Goal: Information Seeking & Learning: Learn about a topic

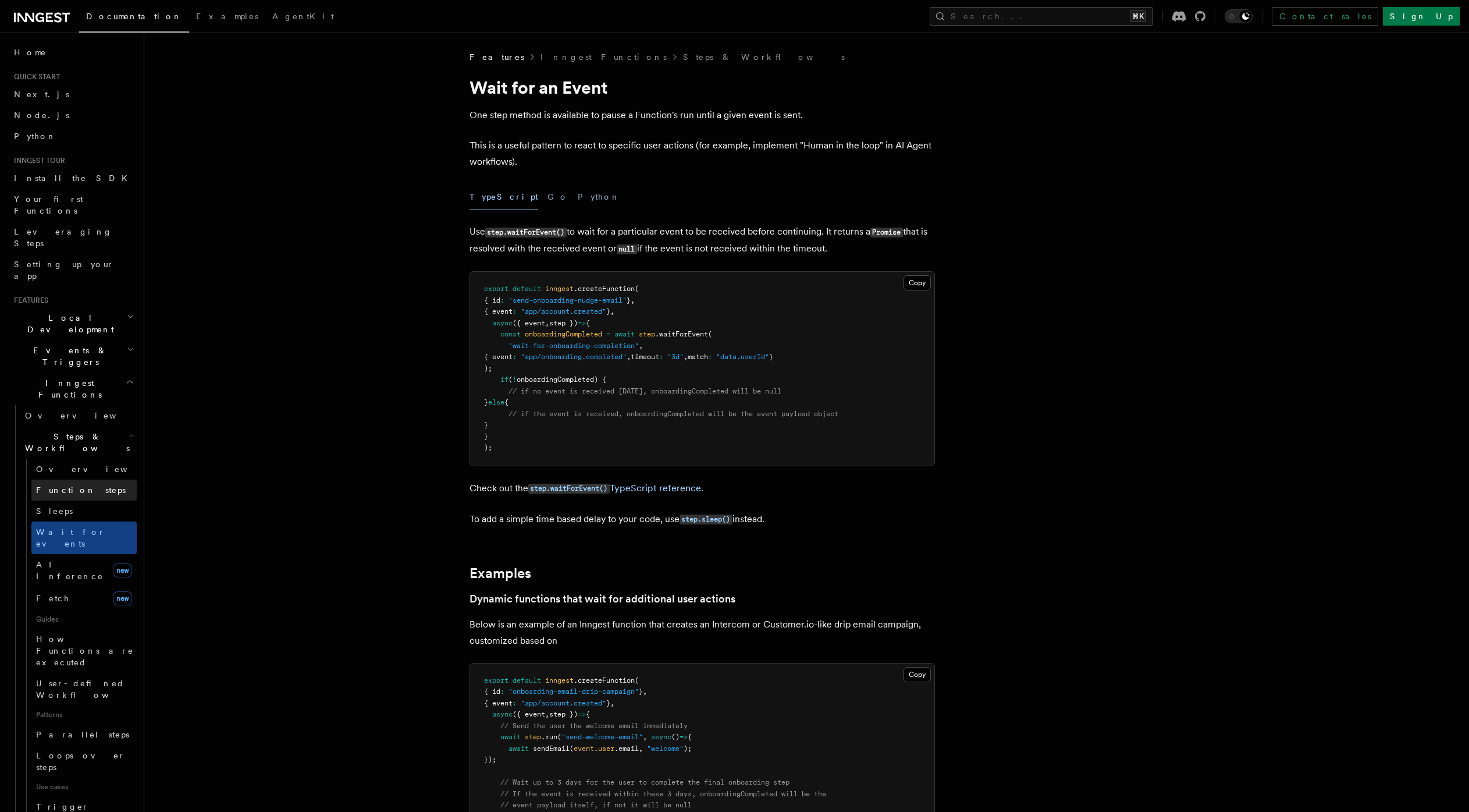
click at [74, 485] on span "Function steps" at bounding box center [80, 490] width 89 height 9
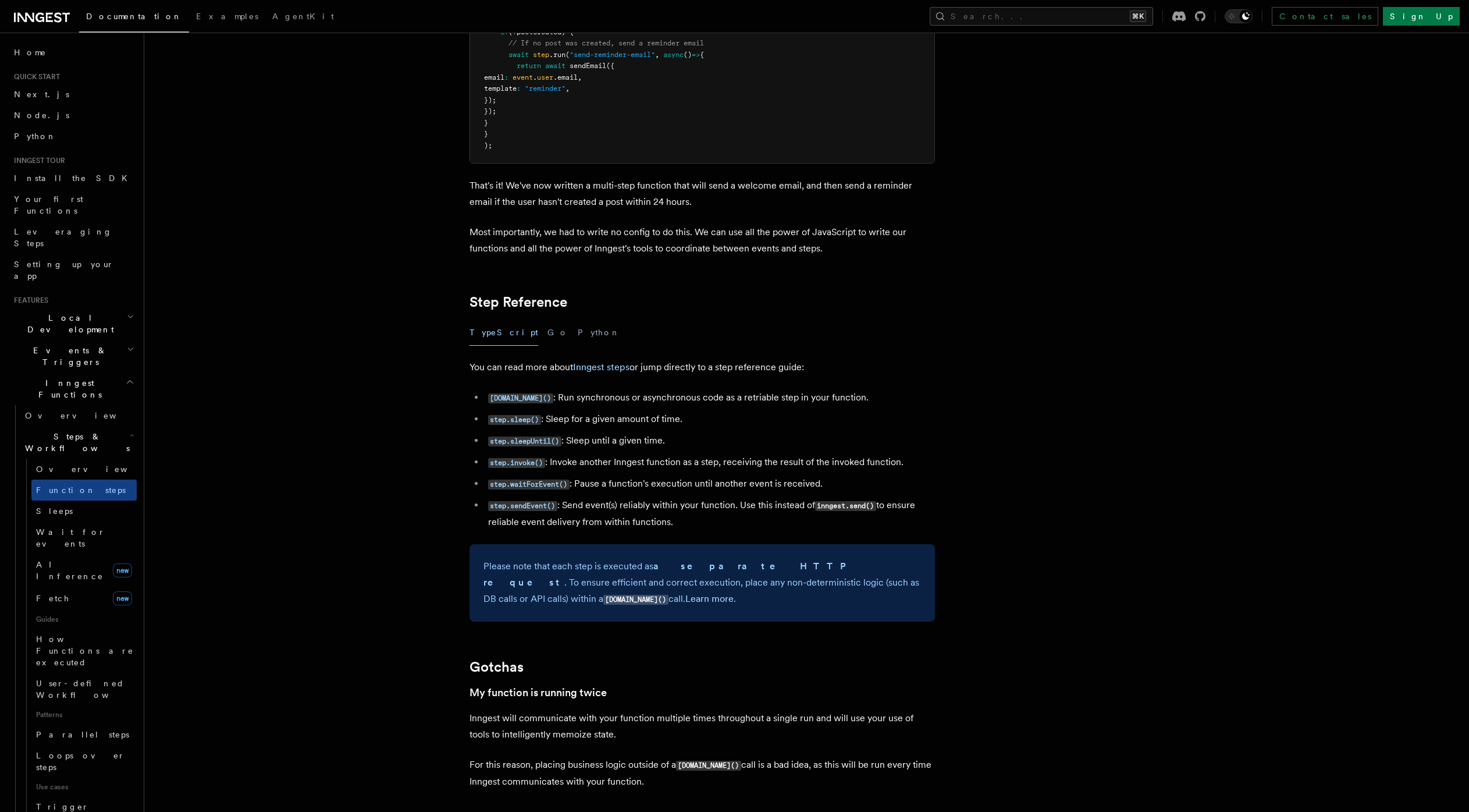
scroll to position [1825, 0]
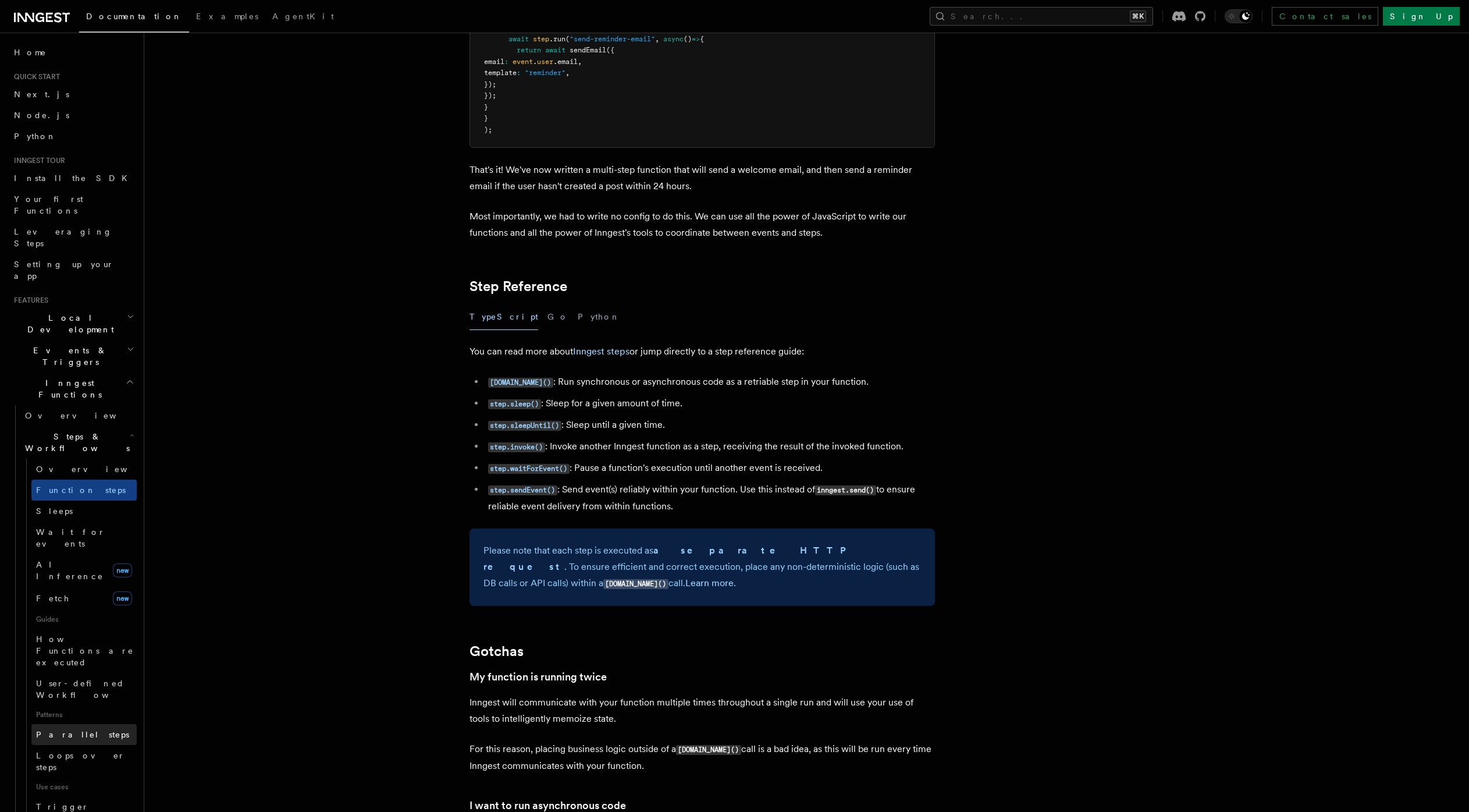
click at [86, 724] on link "Parallel steps" at bounding box center [84, 734] width 105 height 21
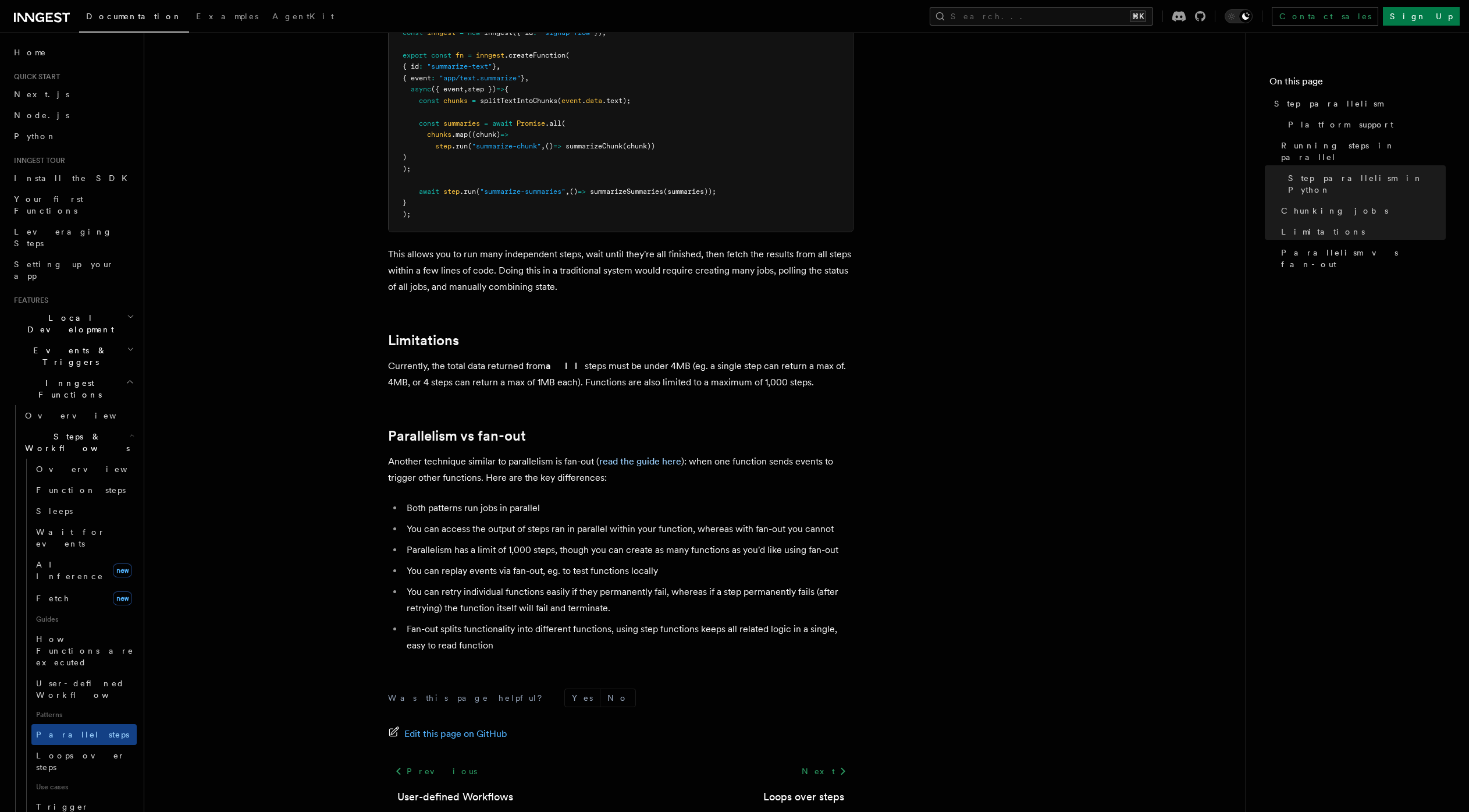
scroll to position [1818, 0]
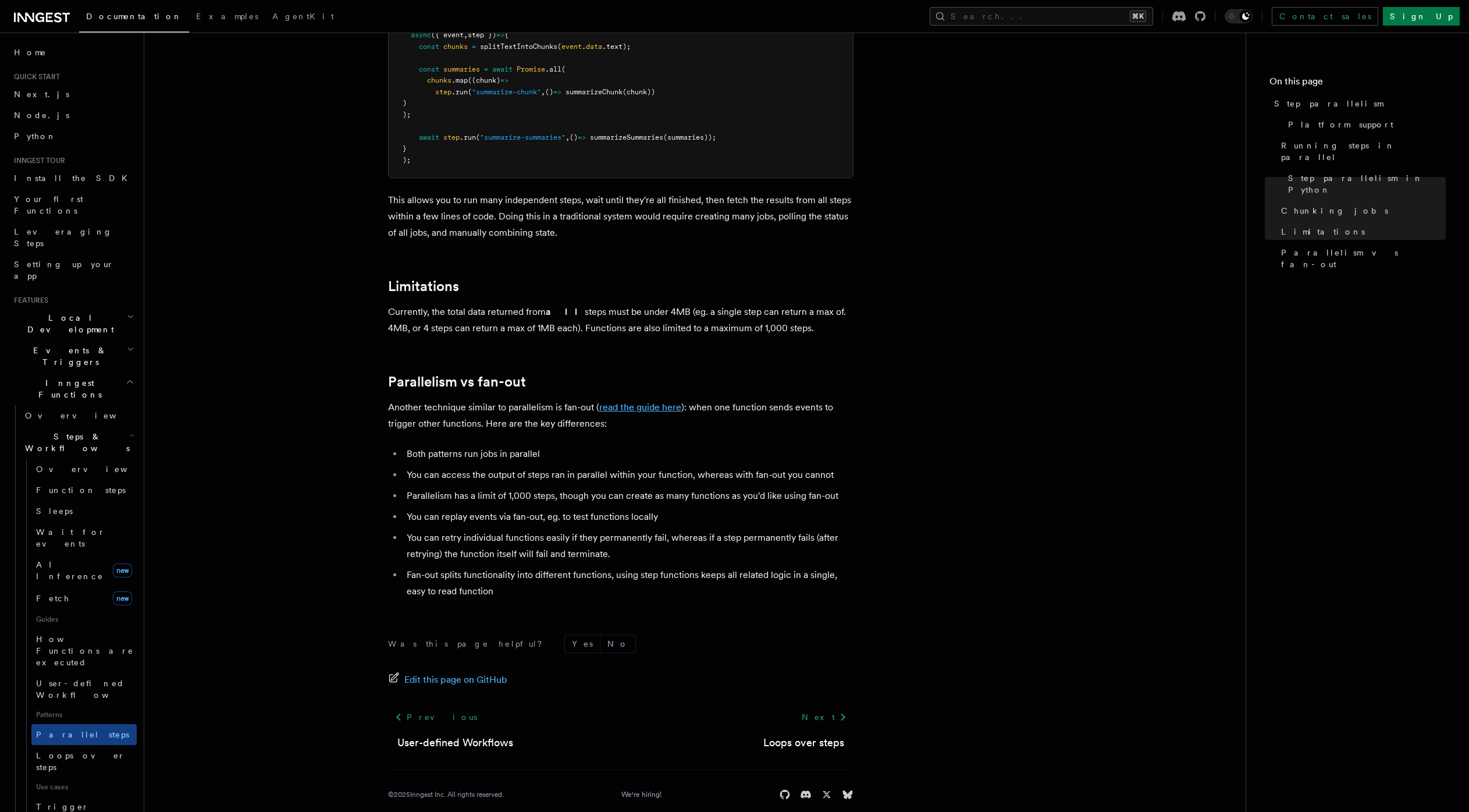
click at [656, 402] on link "read the guide here" at bounding box center [640, 407] width 82 height 11
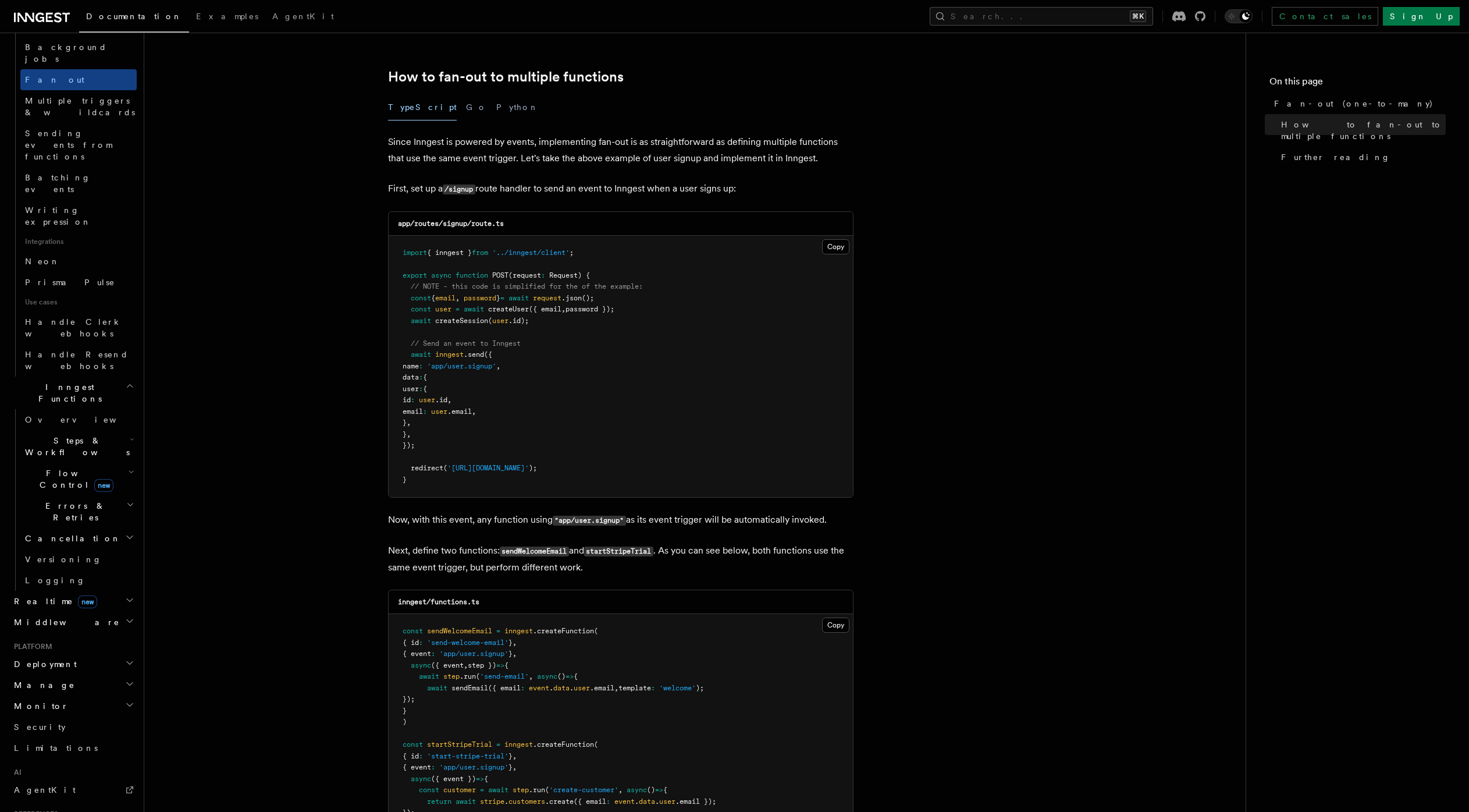
scroll to position [573, 0]
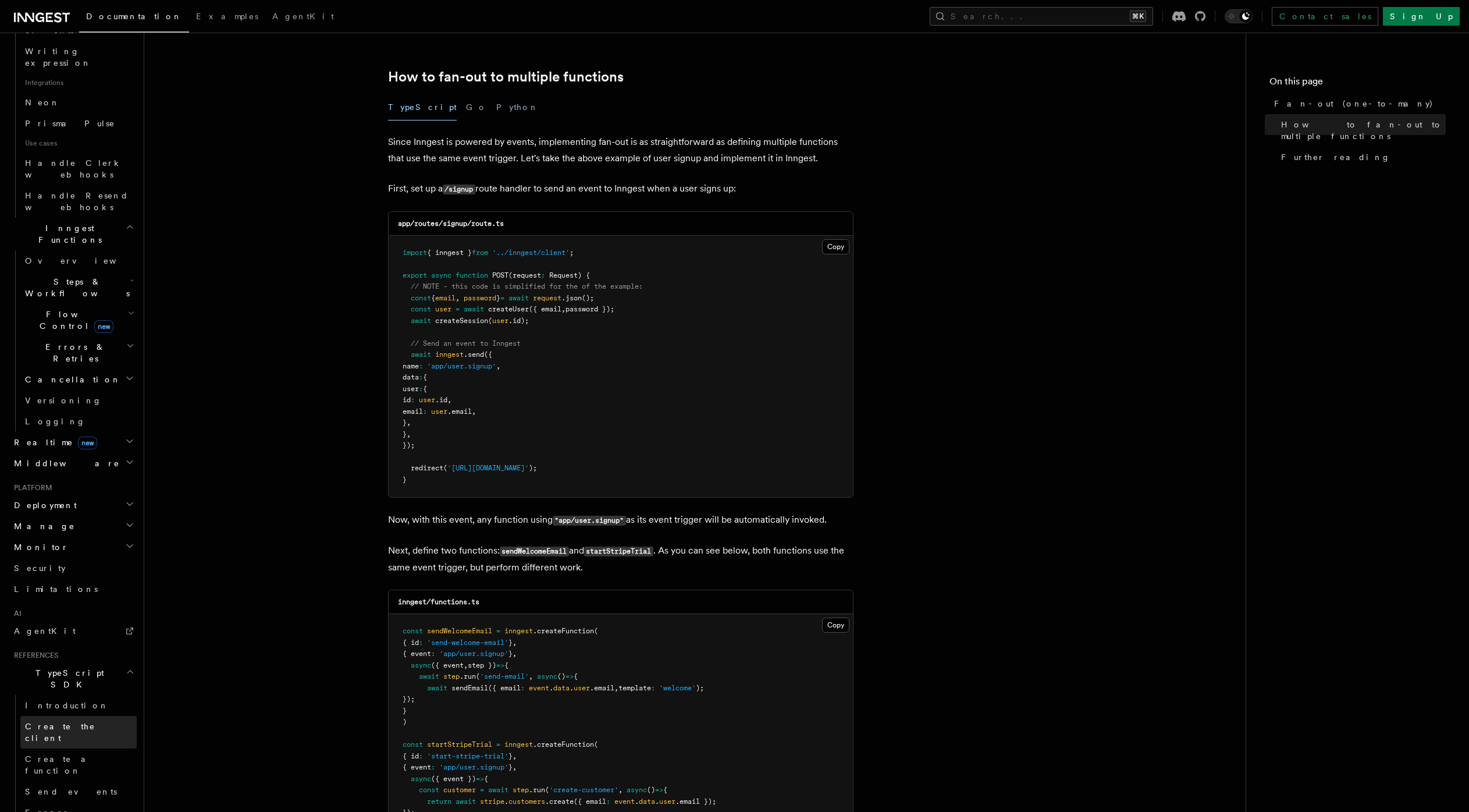
scroll to position [766, 0]
click at [64, 744] on span "Send events" at bounding box center [71, 750] width 92 height 11
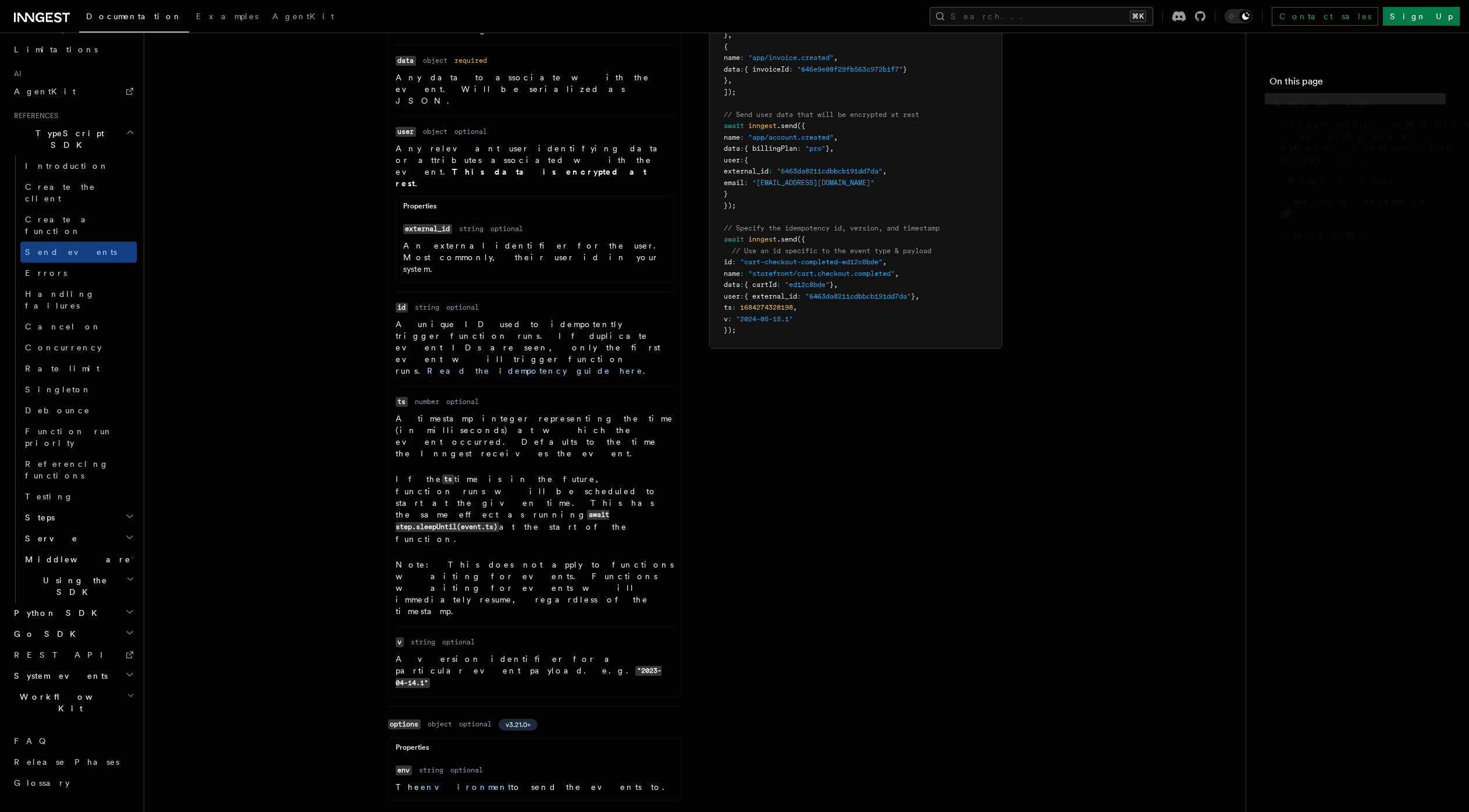
scroll to position [496, 0]
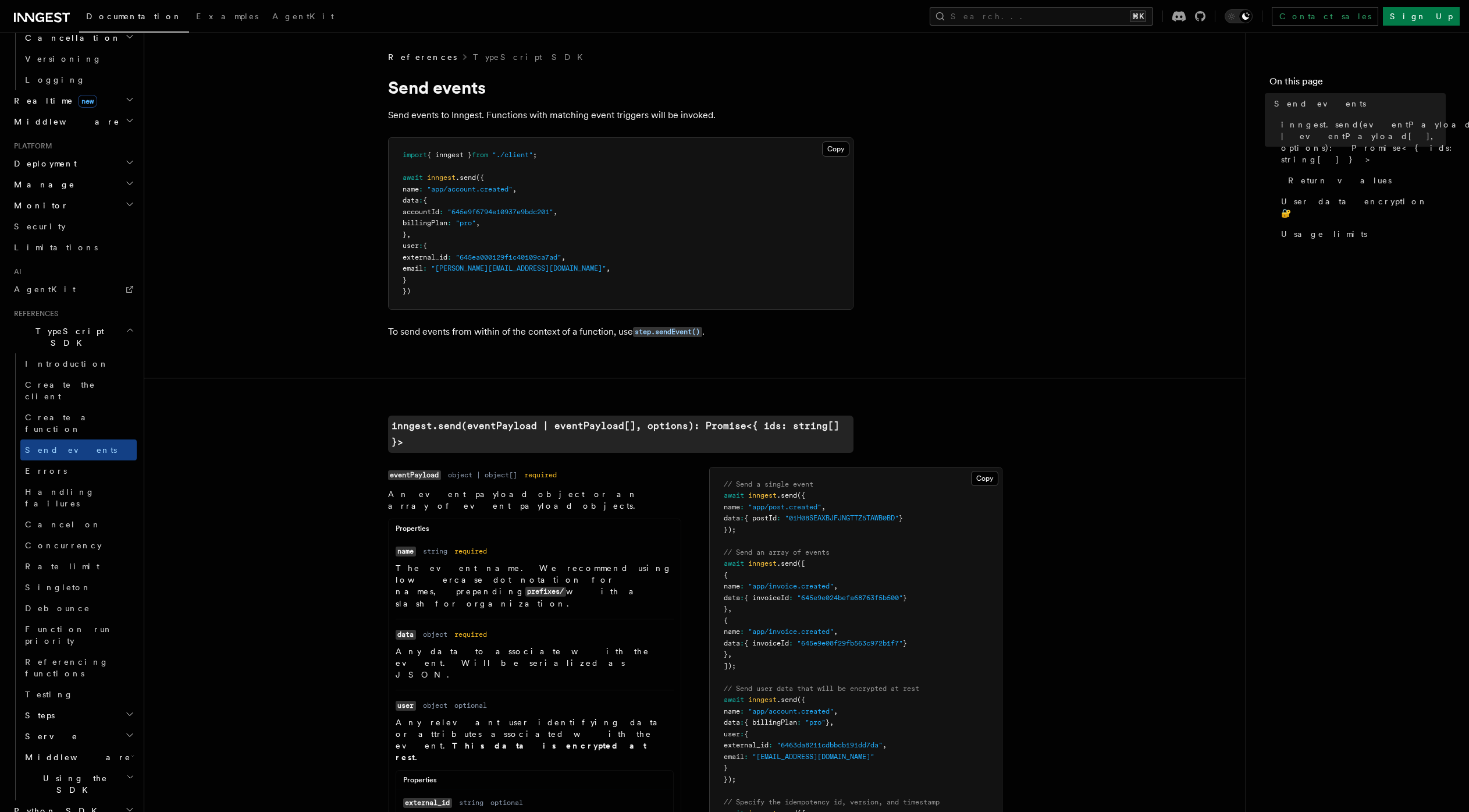
click at [94, 768] on h2 "Using the SDK" at bounding box center [78, 784] width 117 height 33
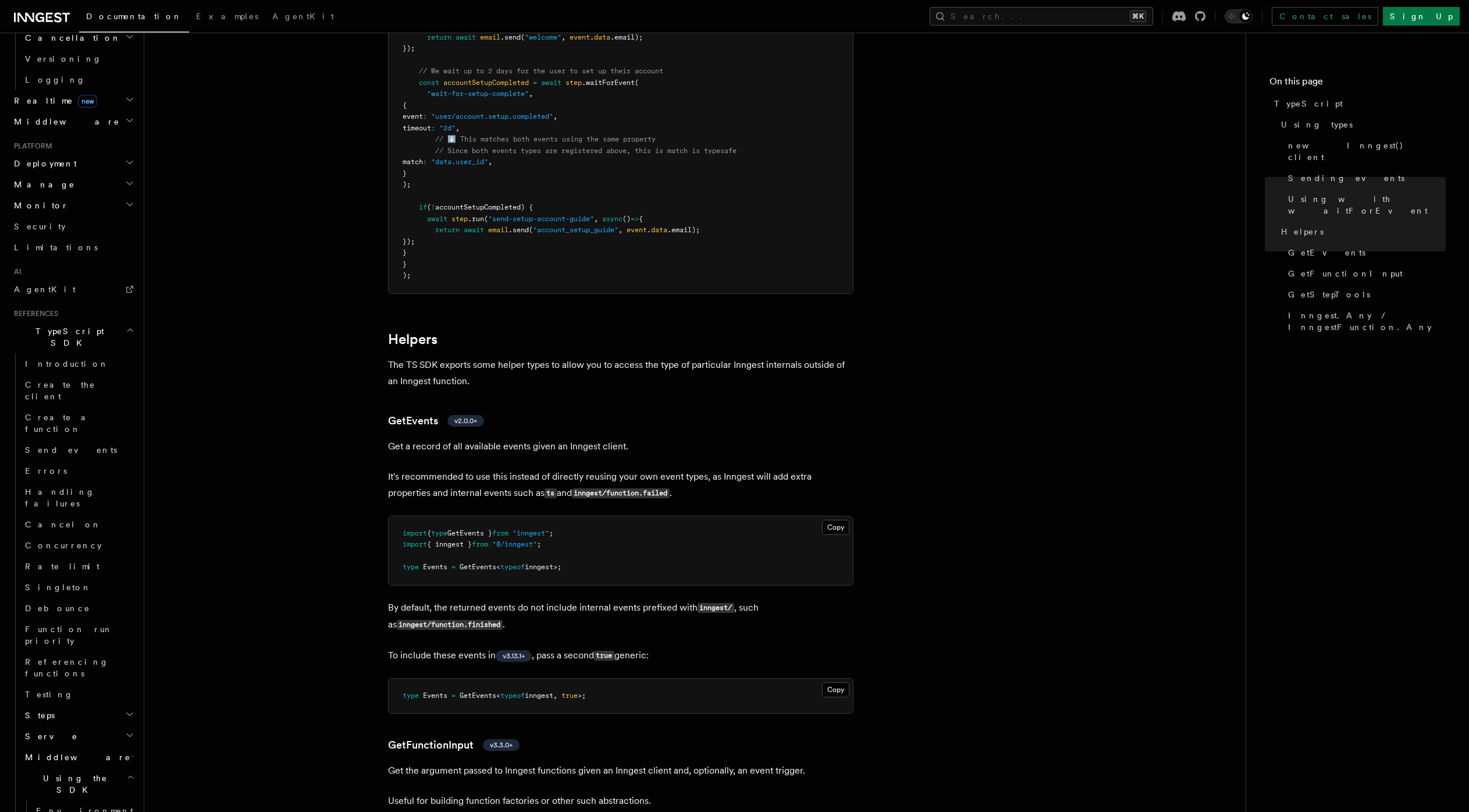
scroll to position [1901, 0]
